Goal: Task Accomplishment & Management: Manage account settings

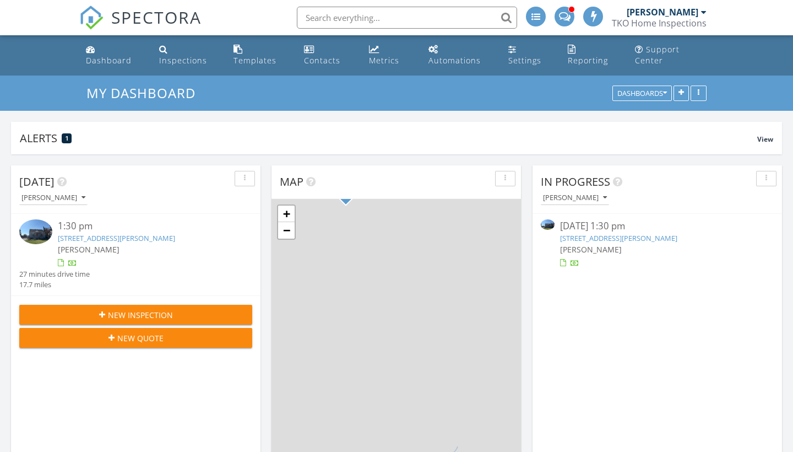
scroll to position [237, 249]
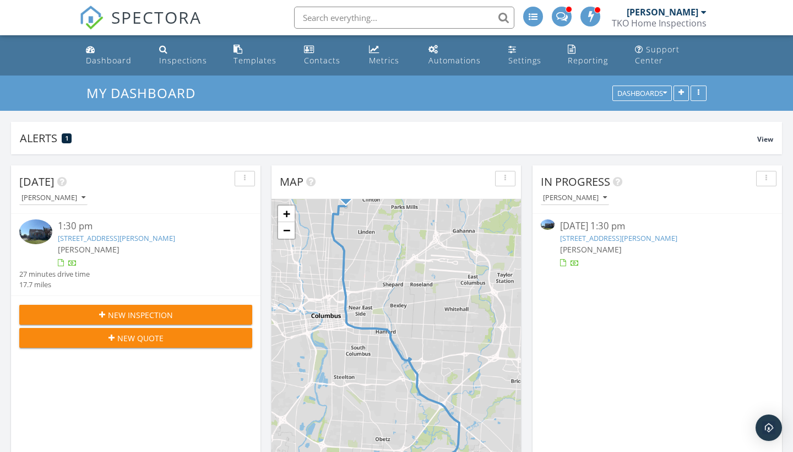
click at [131, 237] on link "[STREET_ADDRESS][PERSON_NAME]" at bounding box center [116, 238] width 117 height 10
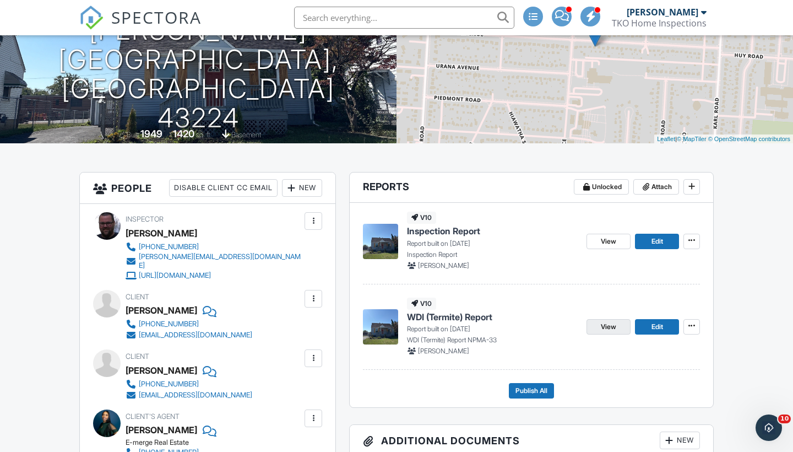
click at [616, 332] on span "View" at bounding box center [608, 326] width 15 height 11
click at [599, 248] on link "View" at bounding box center [609, 241] width 44 height 15
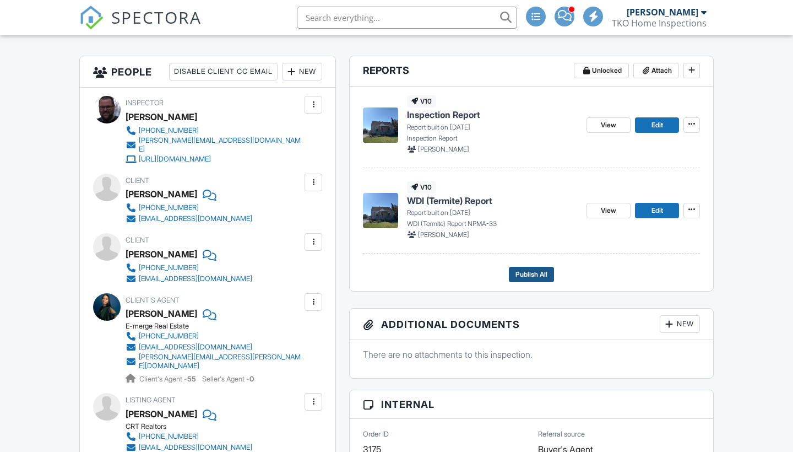
click at [528, 280] on span "Publish All" at bounding box center [532, 274] width 32 height 11
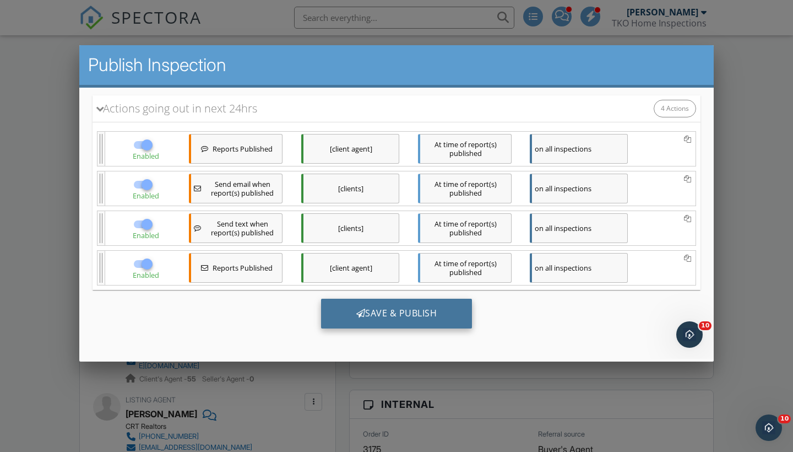
scroll to position [156, 0]
click at [424, 303] on div "Save & Publish" at bounding box center [396, 314] width 151 height 30
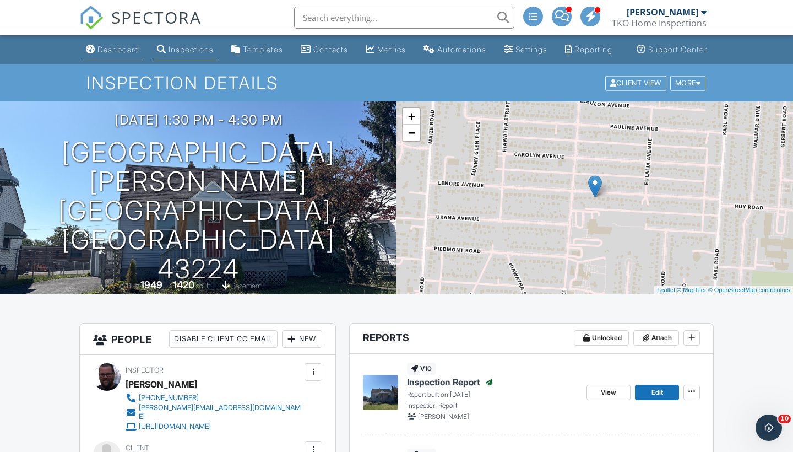
click at [96, 53] on link "Dashboard" at bounding box center [113, 50] width 62 height 20
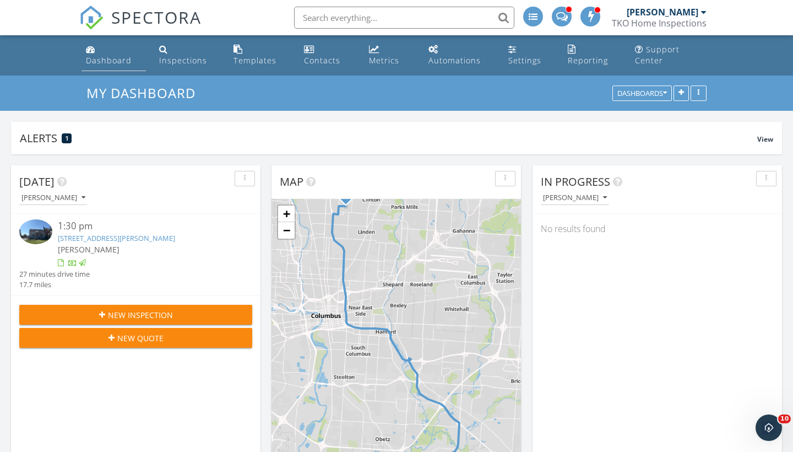
click at [101, 68] on link "Dashboard" at bounding box center [114, 55] width 64 height 31
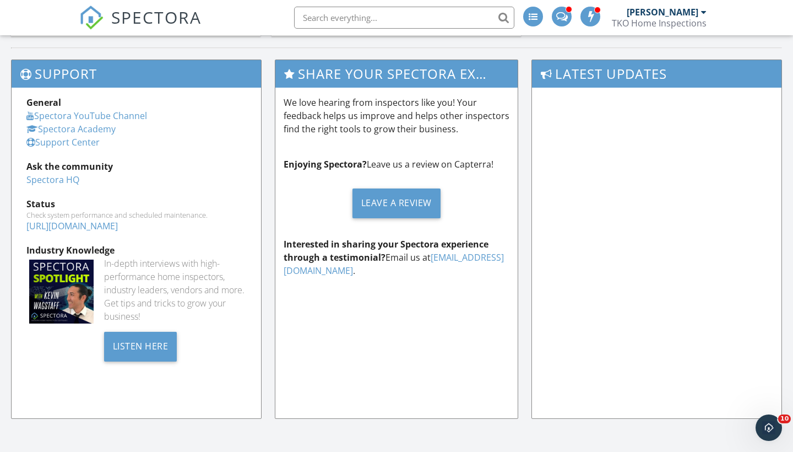
scroll to position [1356, 0]
